Goal: Transaction & Acquisition: Book appointment/travel/reservation

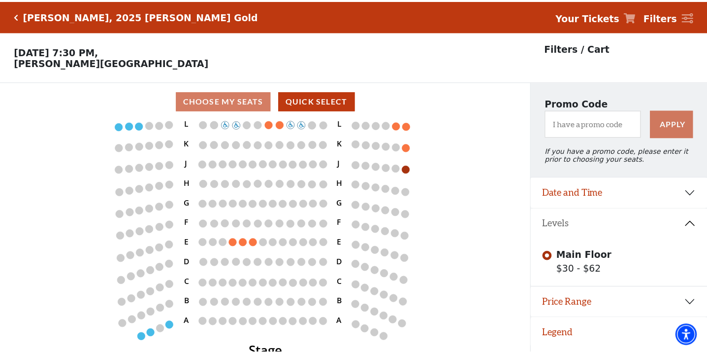
scroll to position [24, 0]
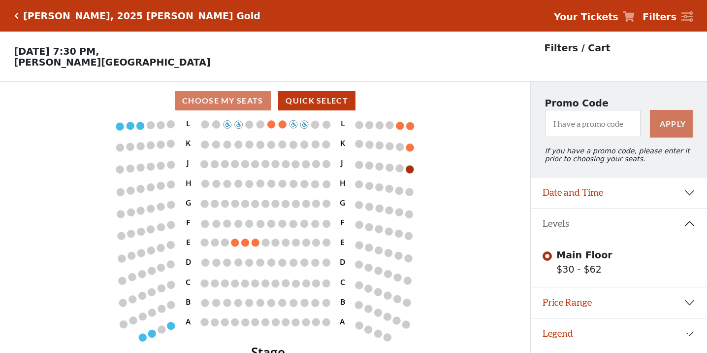
scroll to position [24, 0]
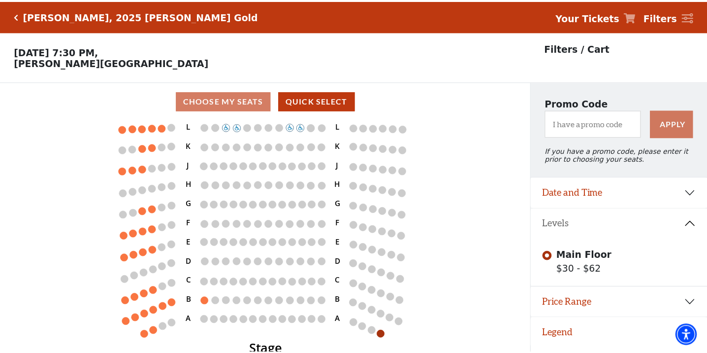
scroll to position [24, 0]
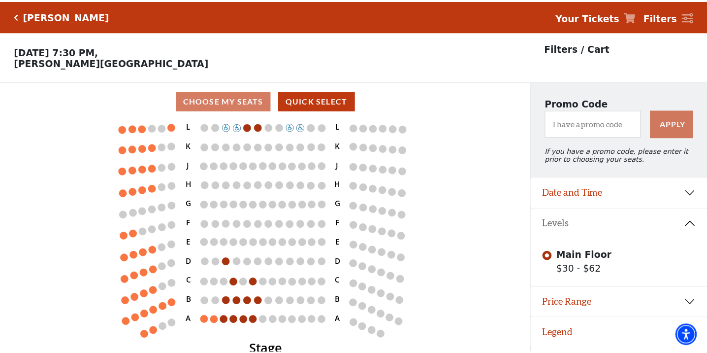
scroll to position [24, 0]
